Goal: Task Accomplishment & Management: Manage account settings

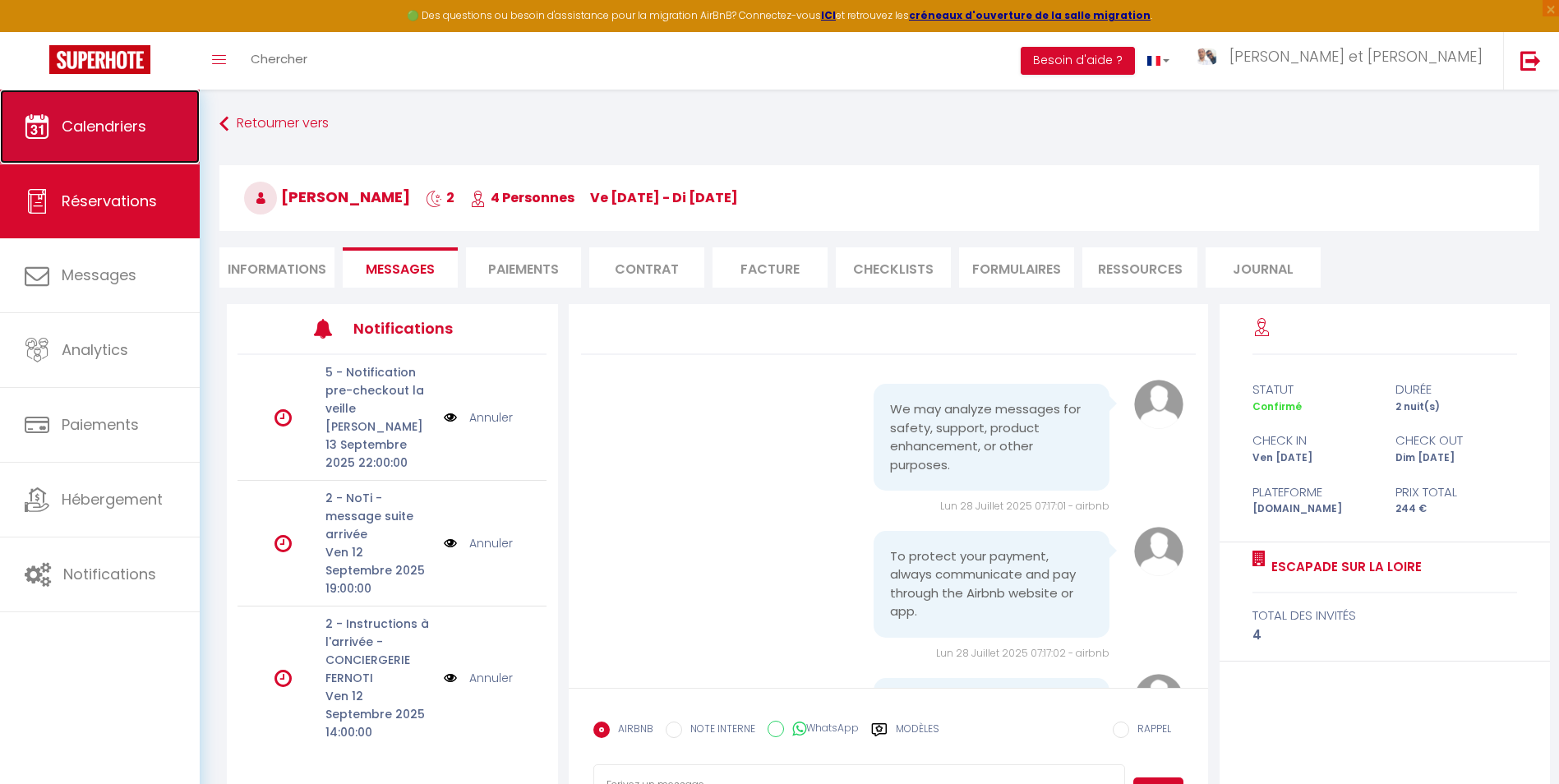
click at [113, 135] on span "Calendriers" at bounding box center [104, 126] width 85 height 21
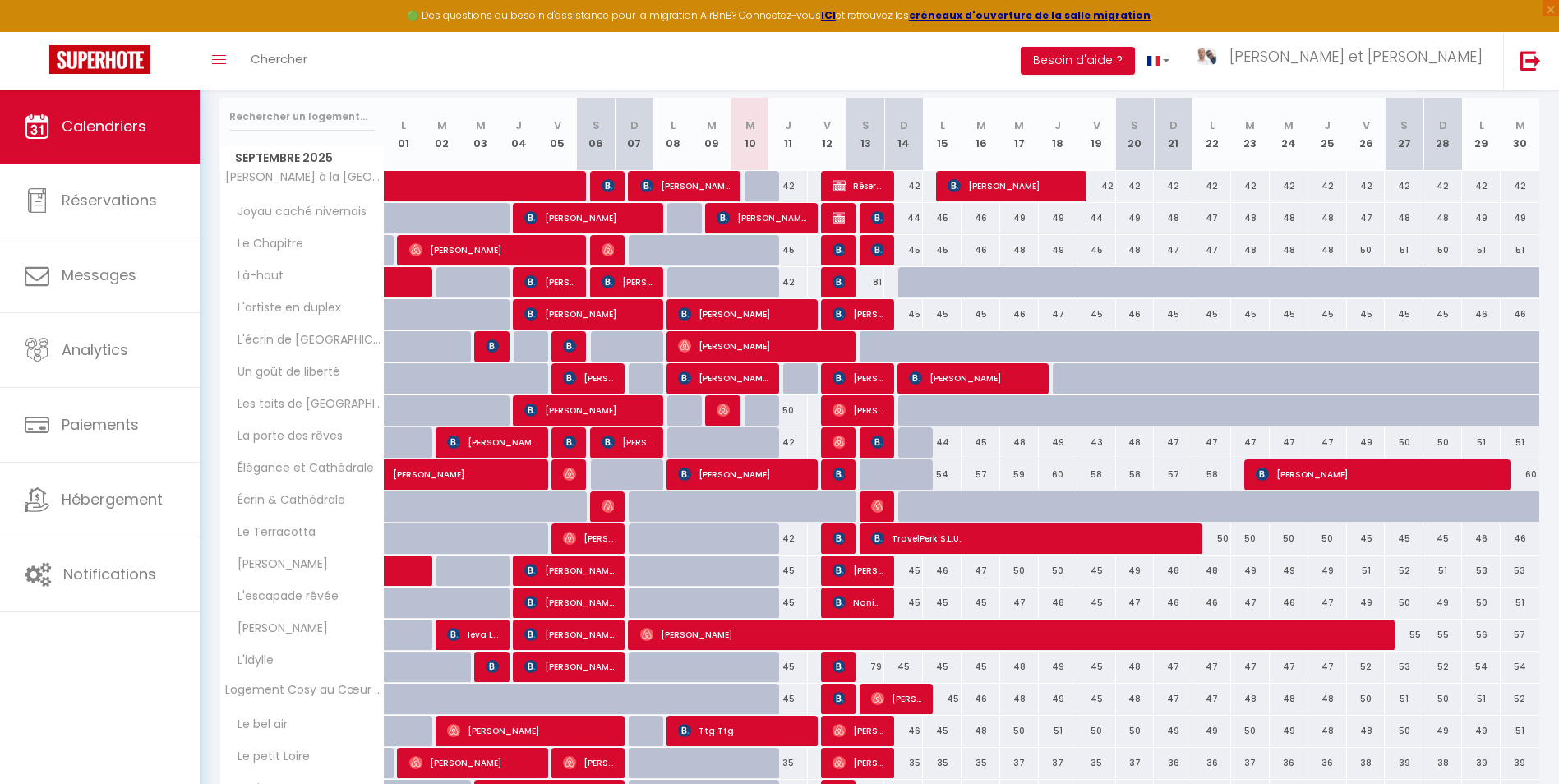
scroll to position [340, 0]
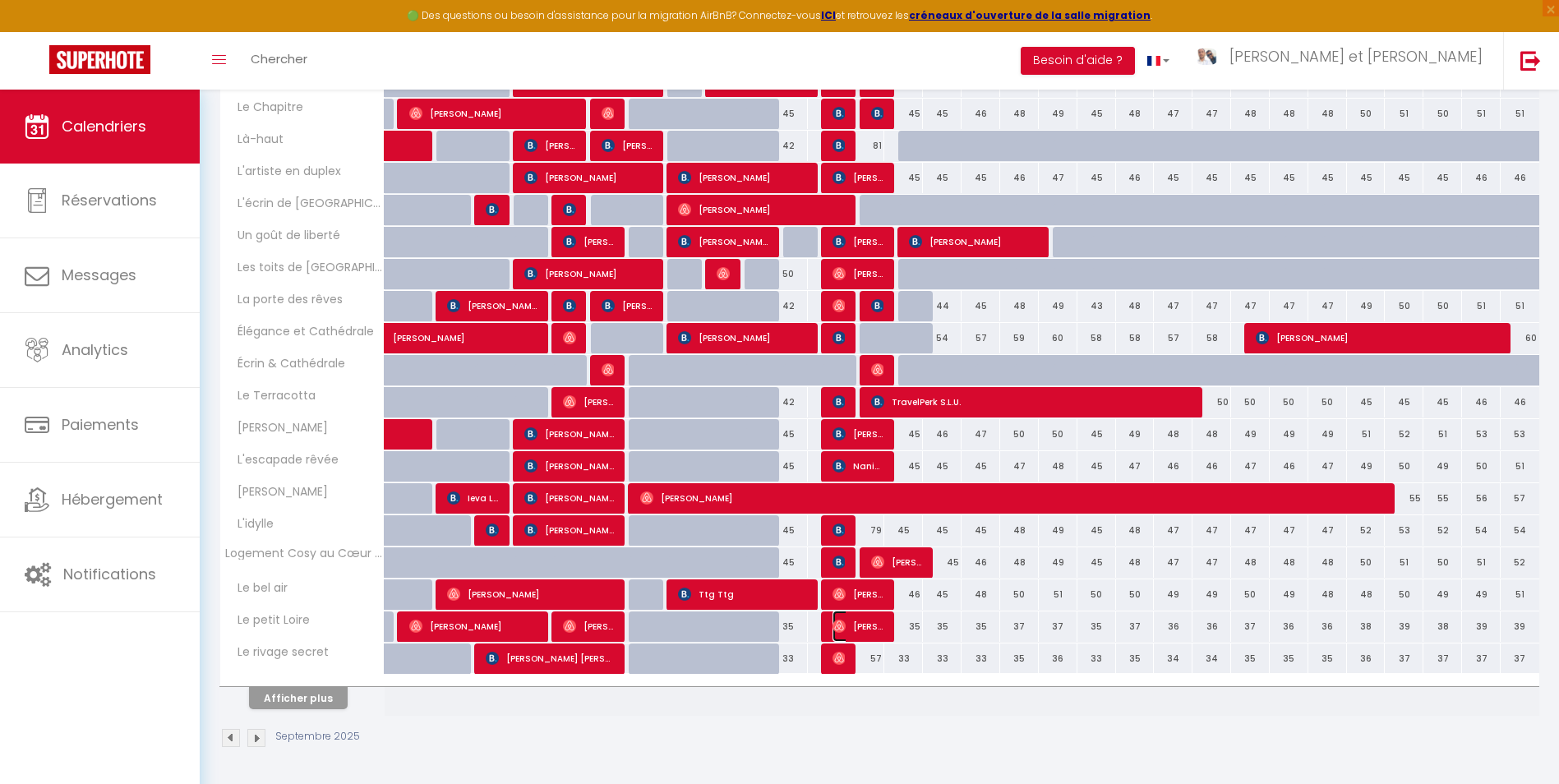
click at [858, 634] on span "[PERSON_NAME] De [PERSON_NAME]" at bounding box center [858, 626] width 52 height 31
select select "OK"
select select "0"
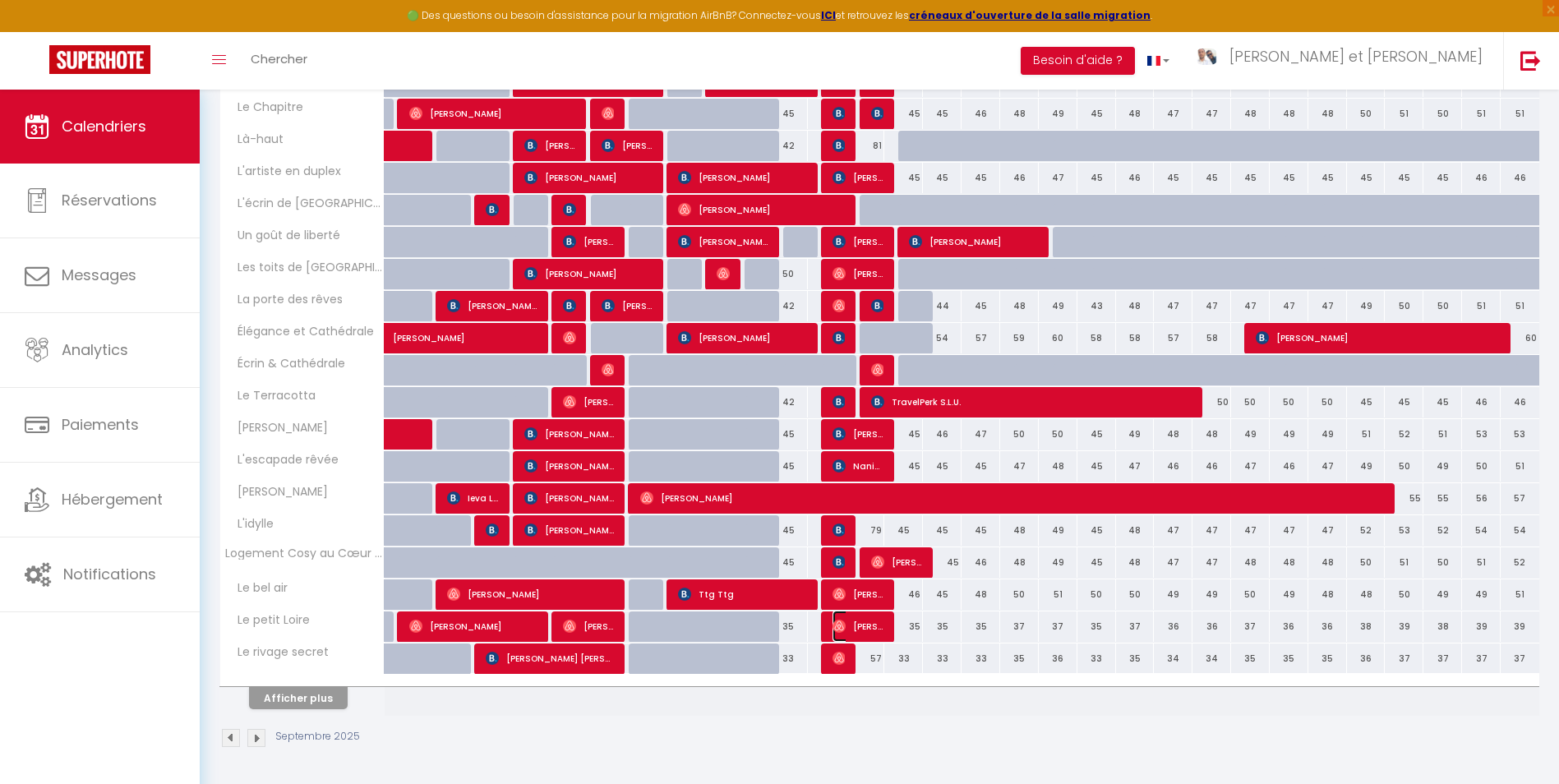
select select "1"
select select
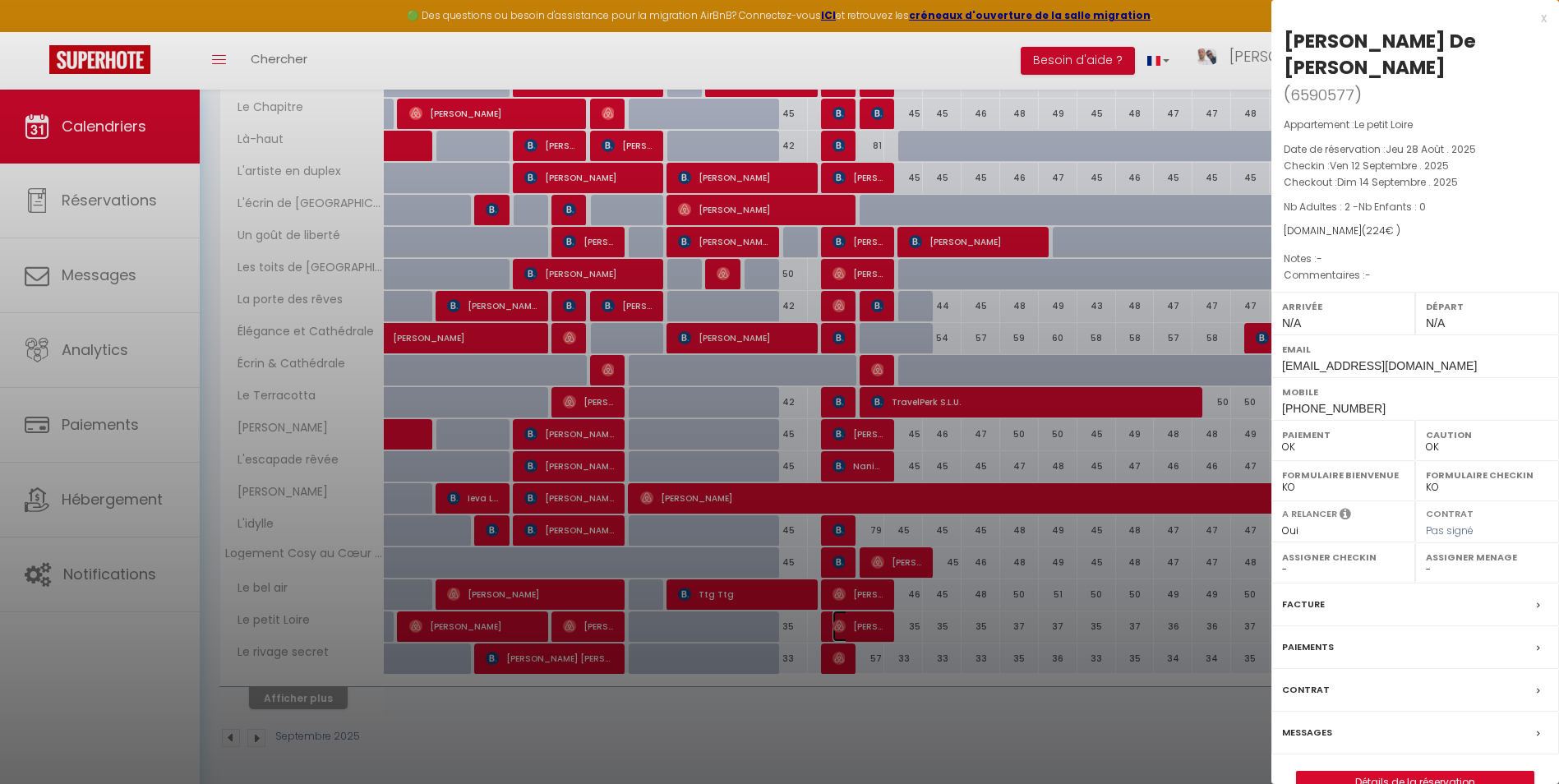
select select "44490"
